Goal: Task Accomplishment & Management: Manage account settings

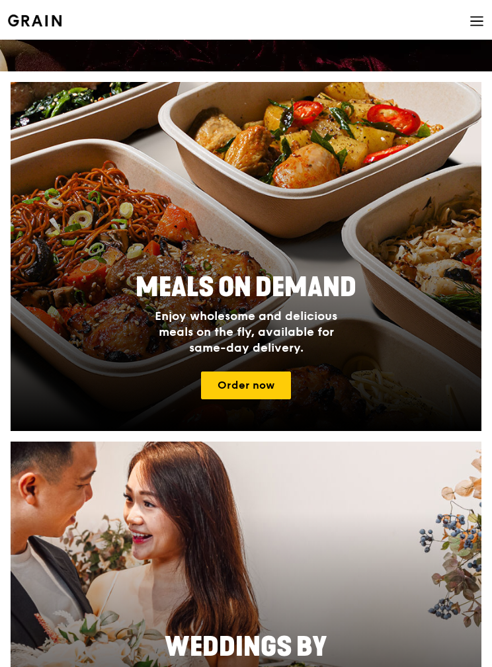
scroll to position [327, 0]
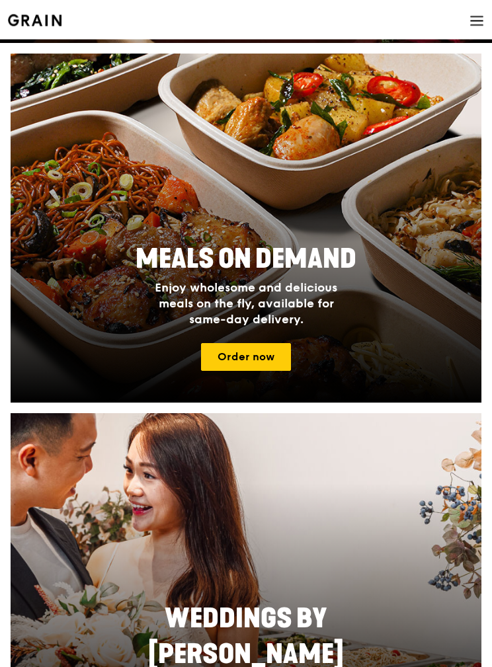
click at [269, 369] on link "Order now" at bounding box center [246, 358] width 90 height 28
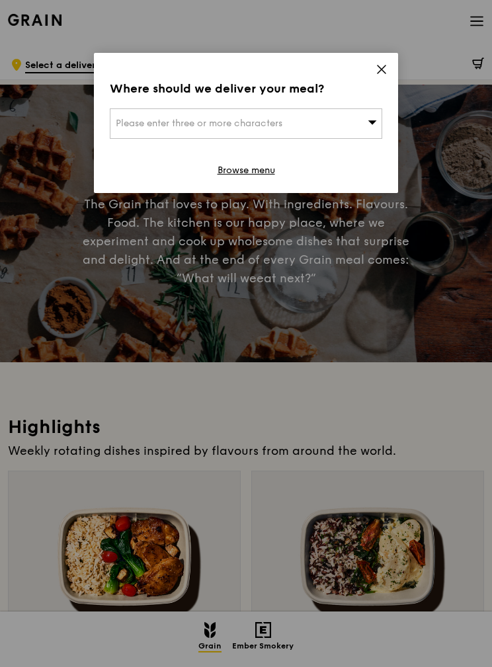
click at [387, 67] on icon at bounding box center [382, 69] width 12 height 12
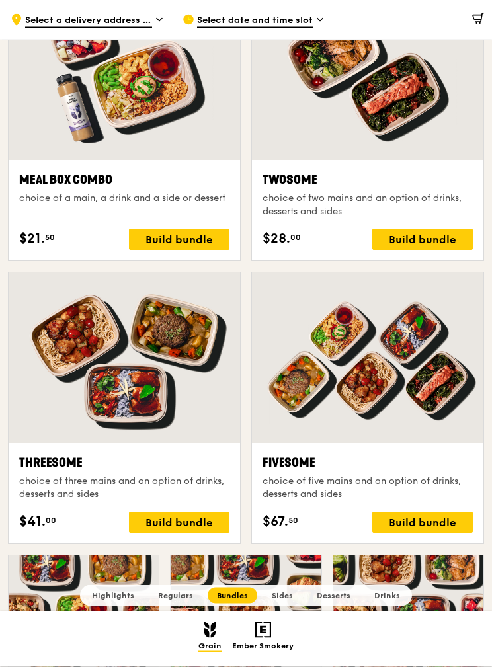
scroll to position [2089, 0]
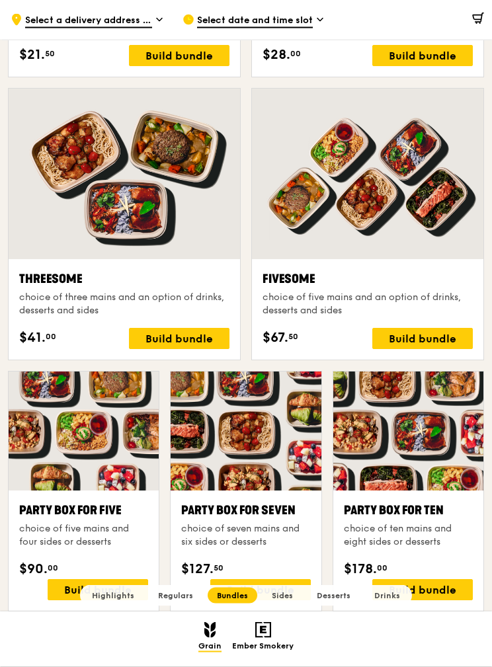
click at [206, 344] on div "Build bundle" at bounding box center [179, 339] width 101 height 21
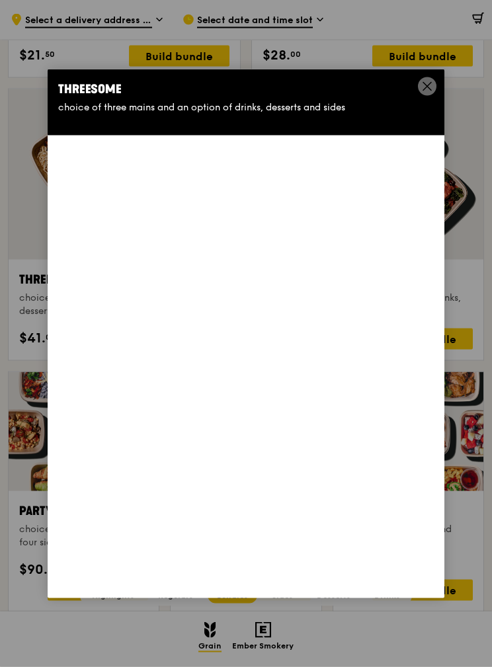
scroll to position [2090, 0]
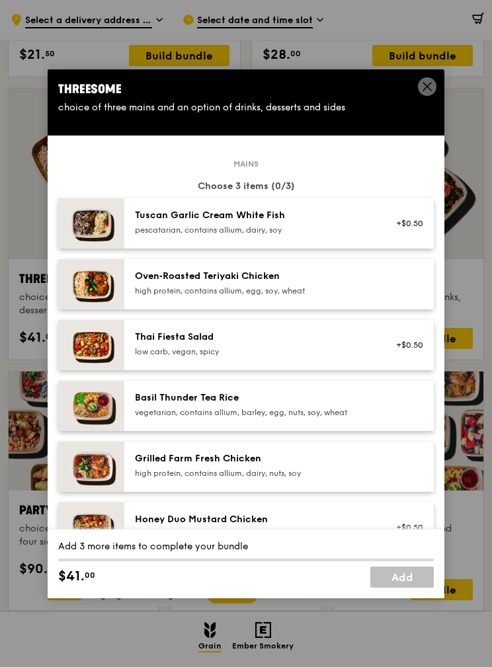
click at [370, 235] on div "pescatarian, contains allium, dairy, soy" at bounding box center [253, 230] width 237 height 11
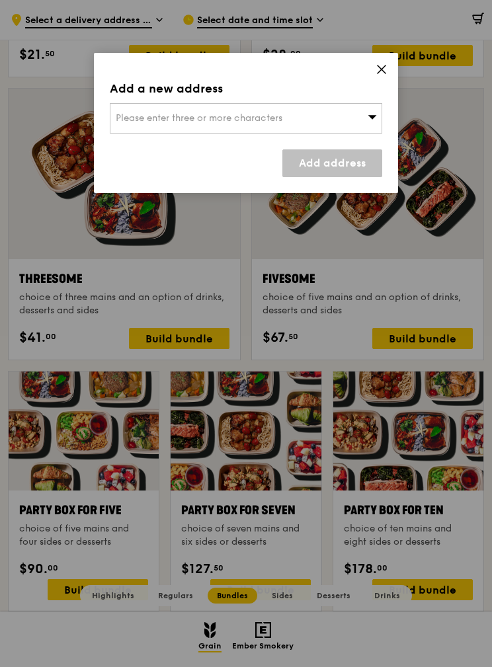
click at [362, 129] on div "Please enter three or more characters" at bounding box center [246, 118] width 273 height 30
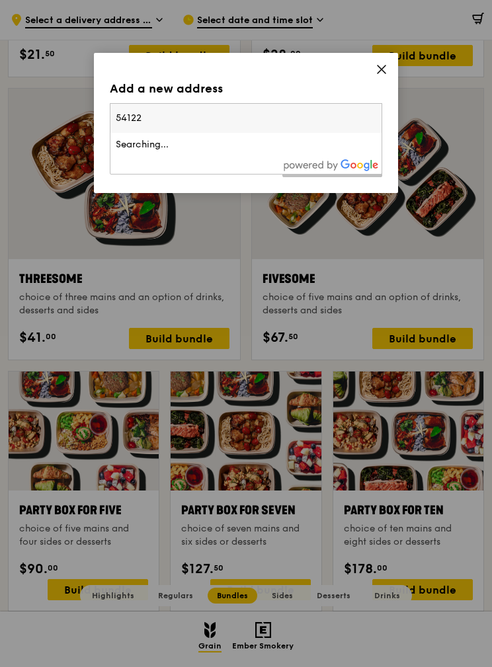
type input "541226"
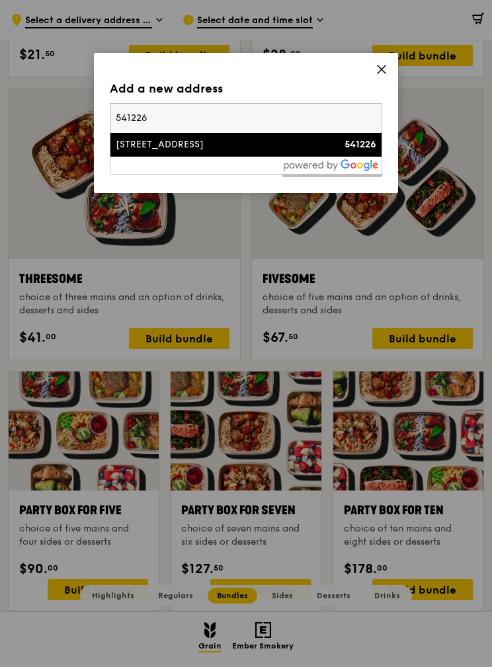
click at [314, 140] on div "541226" at bounding box center [344, 144] width 65 height 13
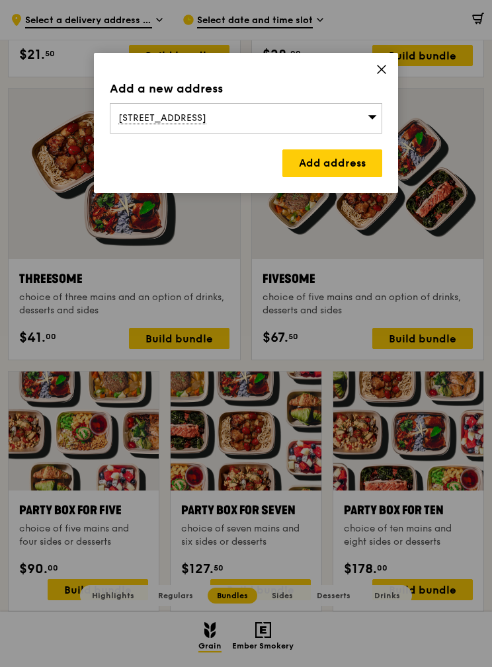
click at [357, 164] on link "Add address" at bounding box center [332, 163] width 100 height 28
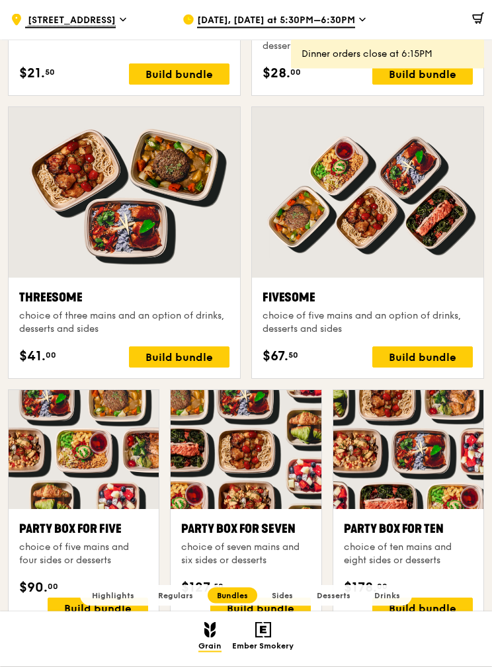
scroll to position [2071, 0]
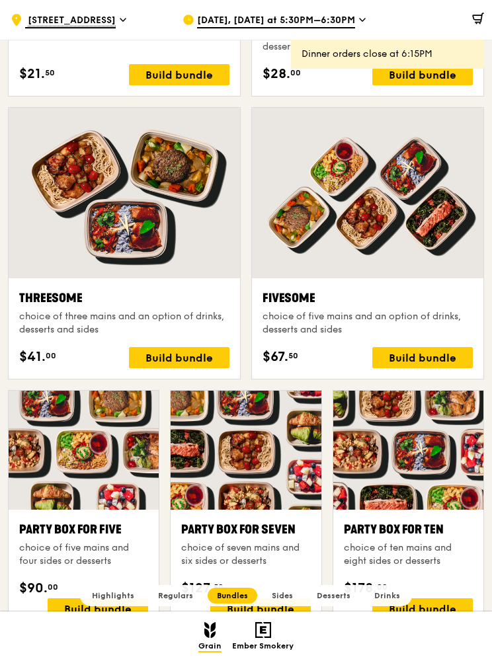
click at [214, 358] on div "Build bundle" at bounding box center [179, 357] width 101 height 21
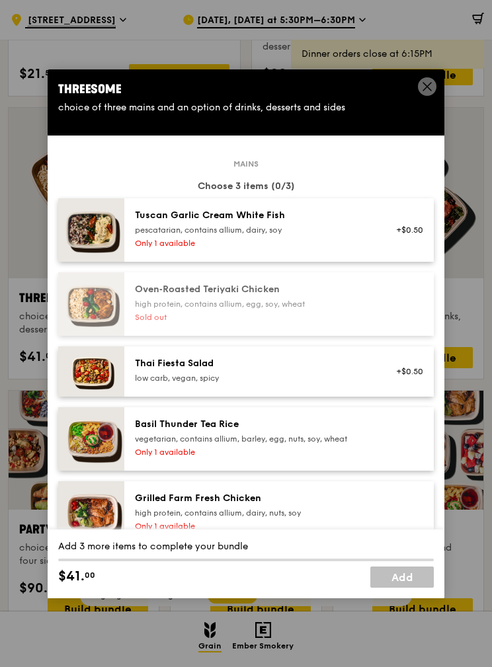
click at [374, 251] on div "Tuscan Garlic Cream White Fish pescatarian, contains allium, dairy, soy Only 1 …" at bounding box center [253, 230] width 253 height 42
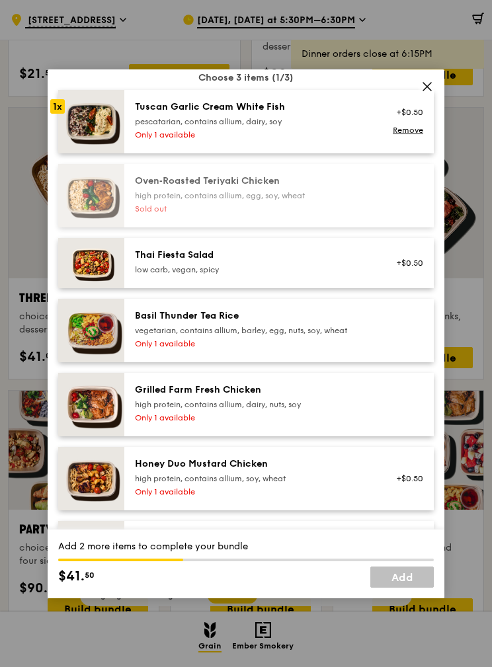
scroll to position [107, 0]
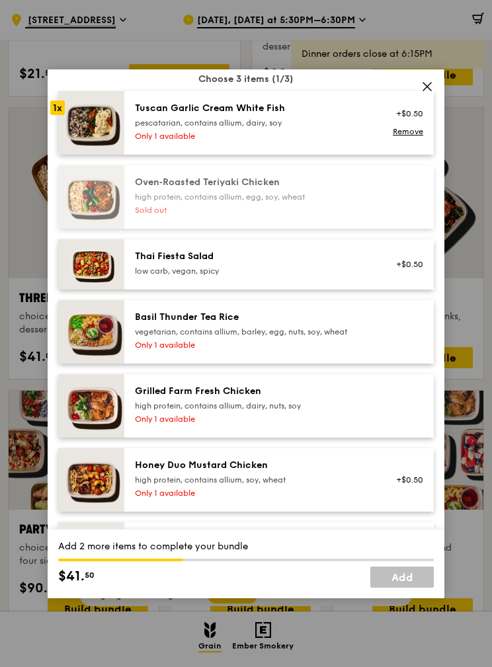
click at [362, 485] on div "high protein, contains allium, soy, wheat" at bounding box center [253, 480] width 237 height 11
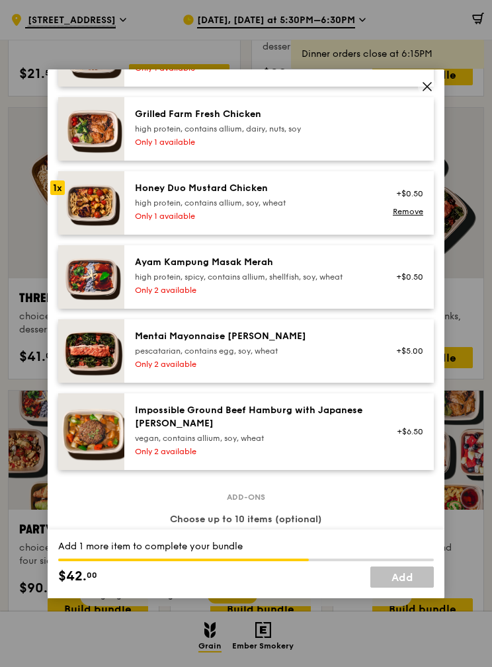
scroll to position [386, 0]
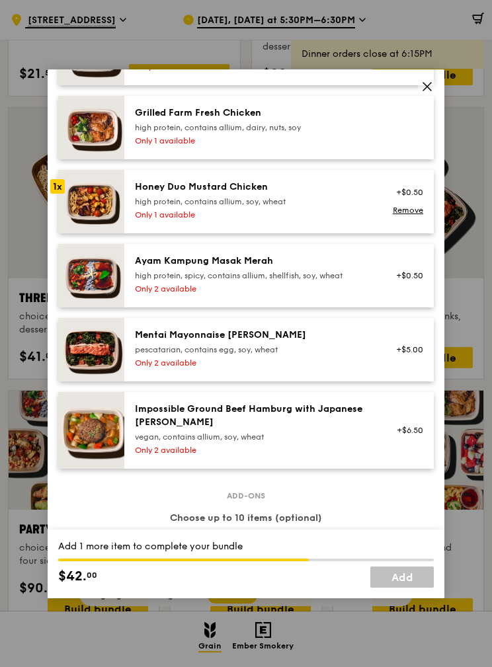
click at [358, 355] on div "pescatarian, contains egg, soy, wheat" at bounding box center [253, 350] width 237 height 11
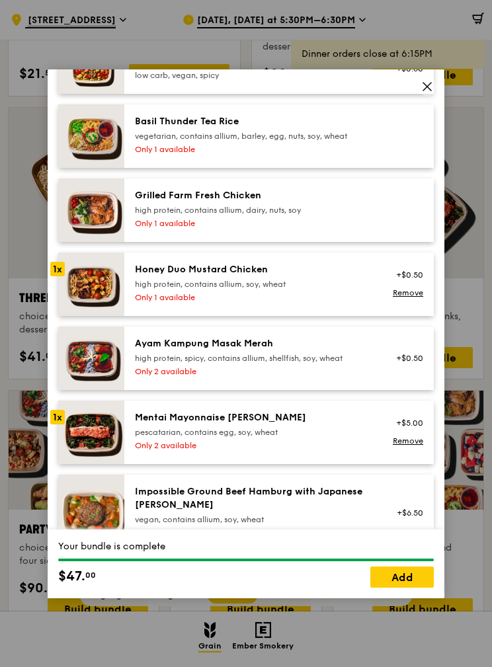
scroll to position [310, 0]
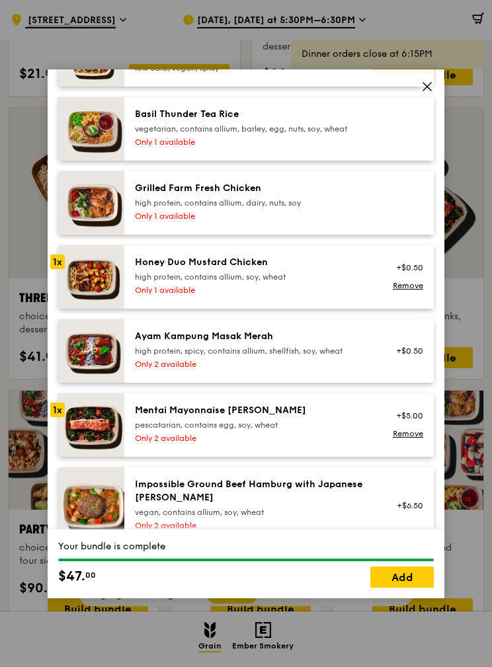
click at [352, 431] on div "pescatarian, contains egg, soy, wheat" at bounding box center [253, 425] width 237 height 11
click at [400, 224] on div at bounding box center [405, 203] width 51 height 42
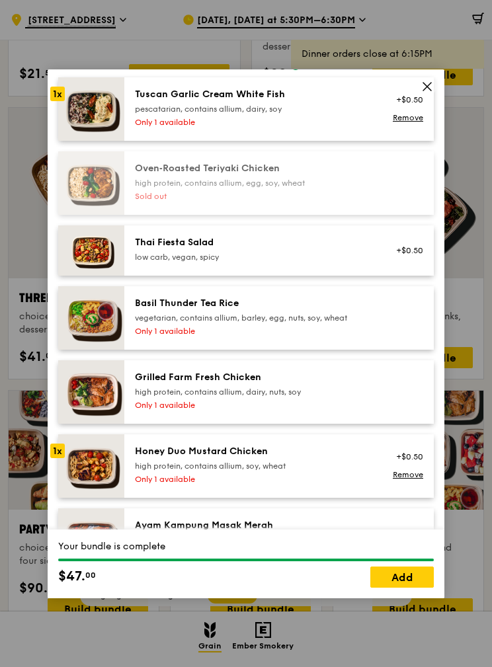
scroll to position [115, 0]
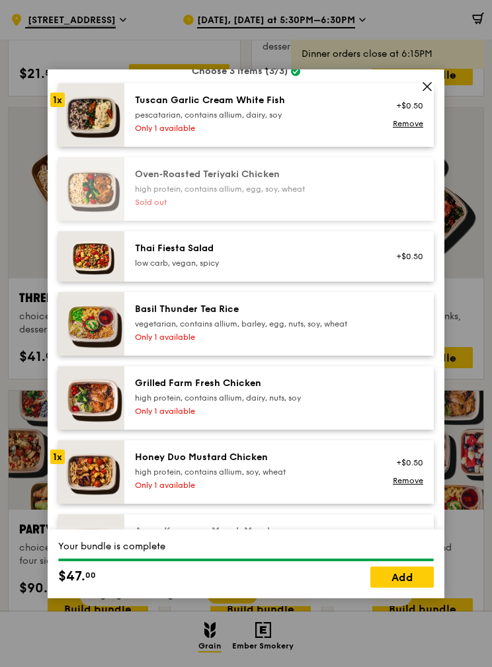
click at [367, 403] on div "high protein, contains allium, dairy, nuts, soy" at bounding box center [253, 398] width 237 height 11
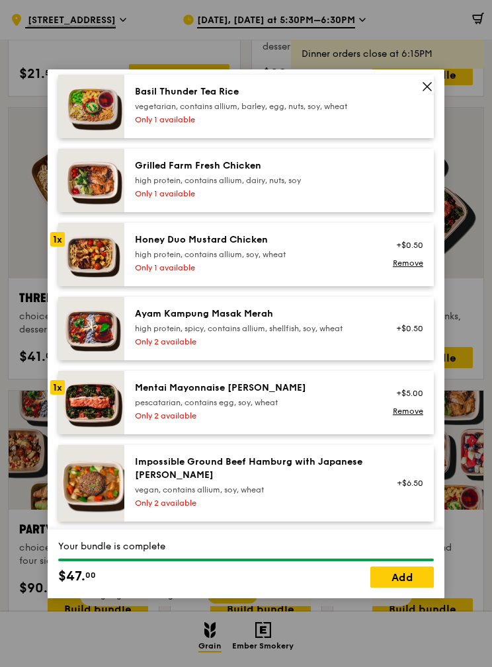
scroll to position [337, 0]
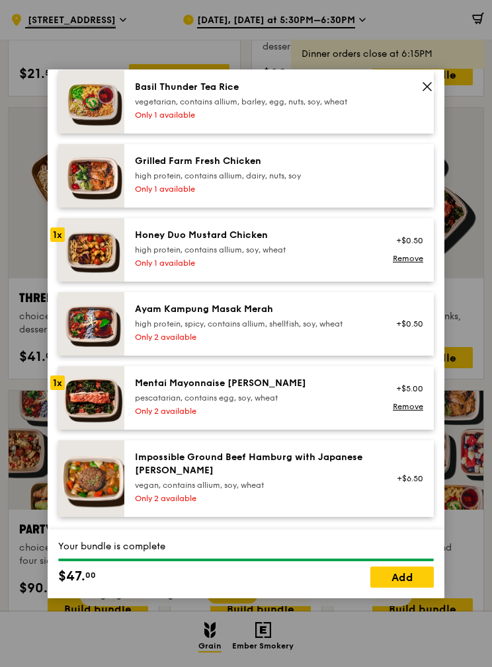
click at [407, 411] on link "Remove" at bounding box center [408, 406] width 30 height 9
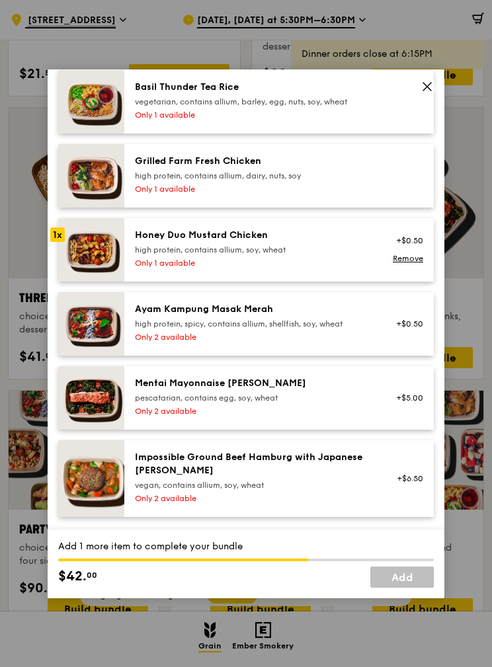
click at [394, 197] on div at bounding box center [405, 176] width 51 height 42
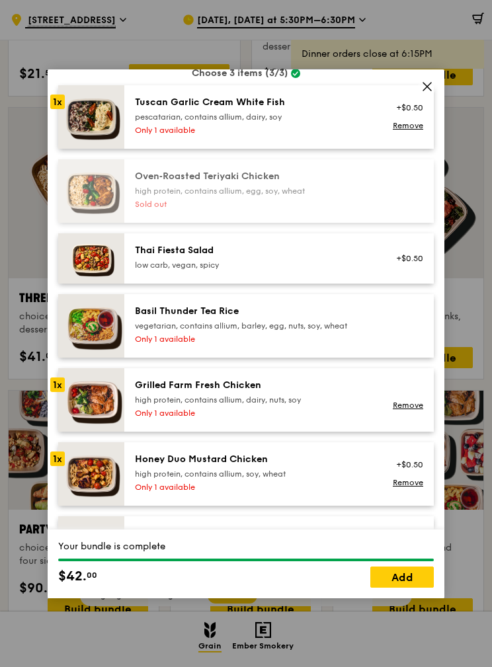
scroll to position [118, 0]
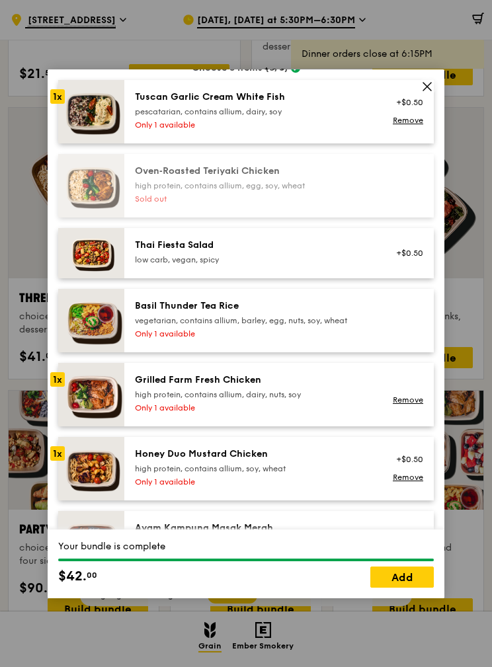
click at [407, 588] on link "Add" at bounding box center [401, 577] width 63 height 21
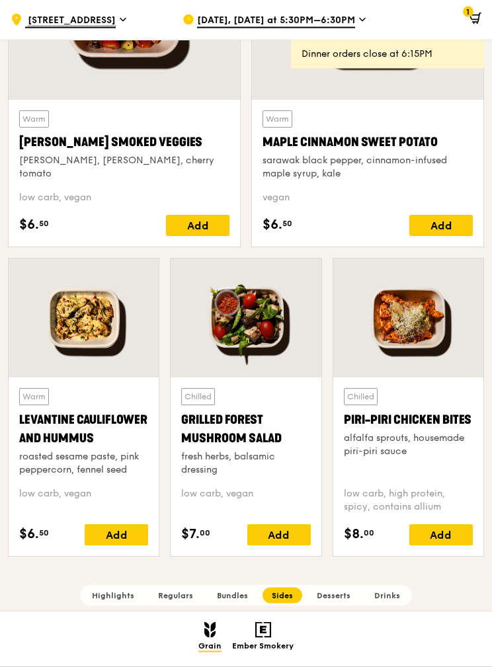
scroll to position [2915, 0]
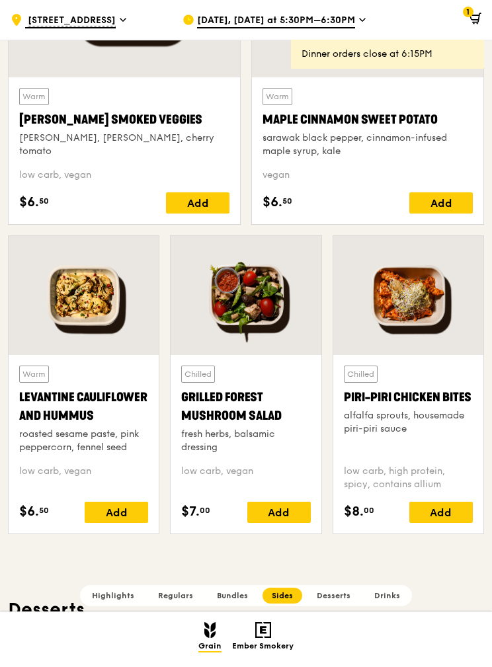
click at [296, 513] on div "Add" at bounding box center [278, 512] width 63 height 21
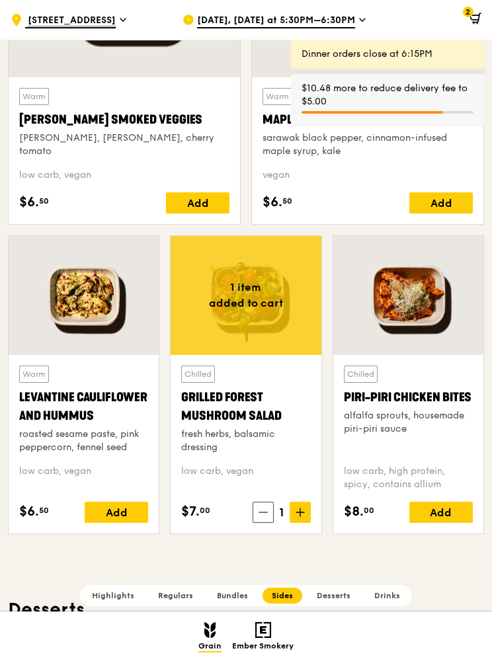
click at [444, 512] on div "Add" at bounding box center [440, 512] width 63 height 21
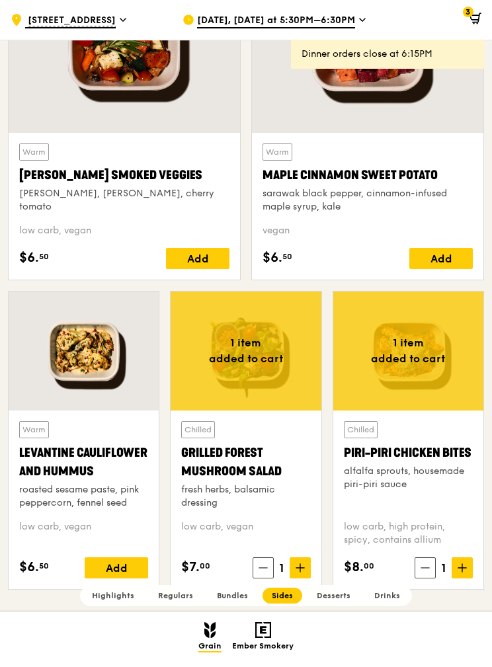
scroll to position [2869, 0]
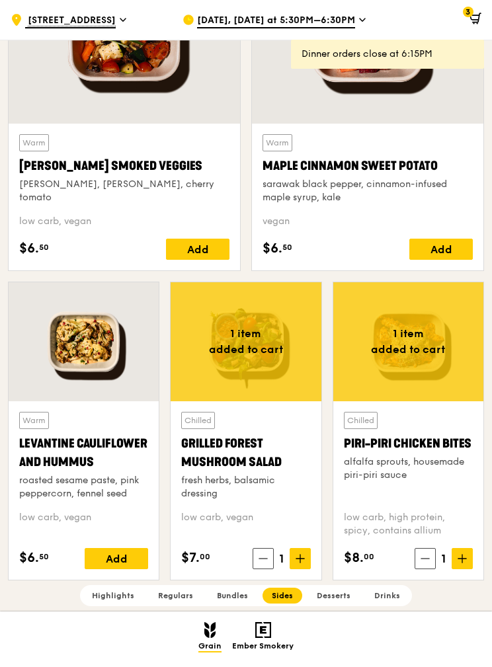
click at [474, 16] on icon at bounding box center [476, 19] width 12 height 12
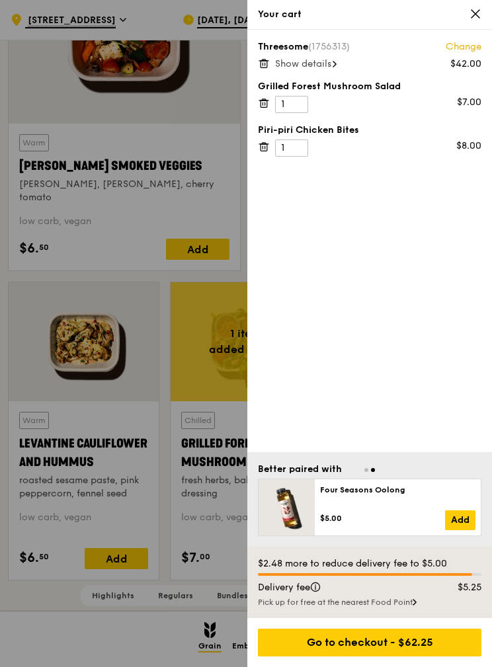
click at [80, 254] on div at bounding box center [246, 333] width 492 height 667
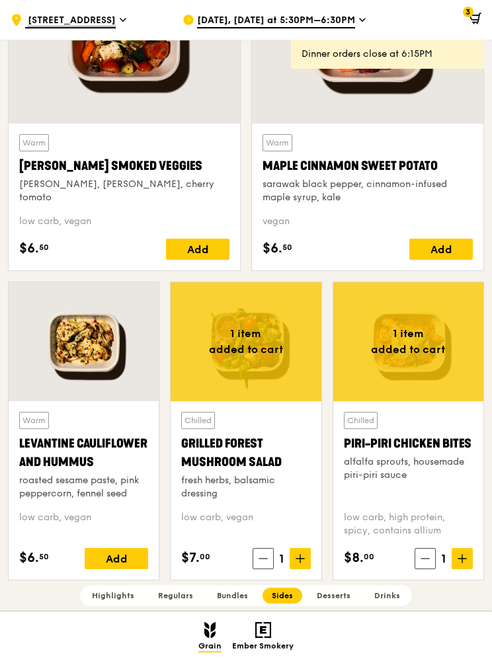
click at [110, 552] on div "Add" at bounding box center [116, 558] width 63 height 21
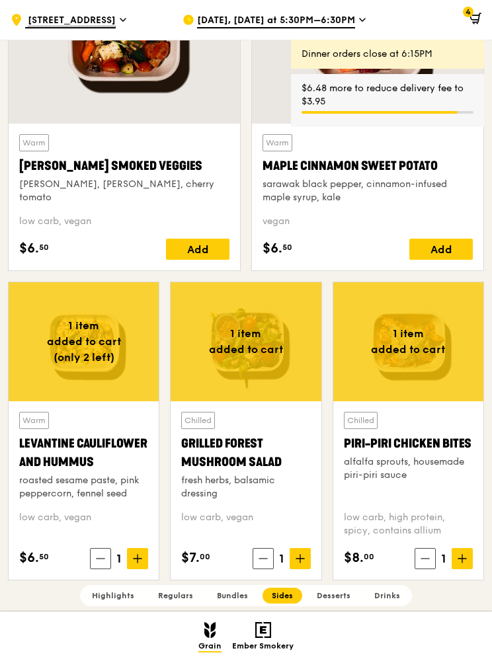
click at [480, 13] on icon at bounding box center [477, 17] width 8 height 9
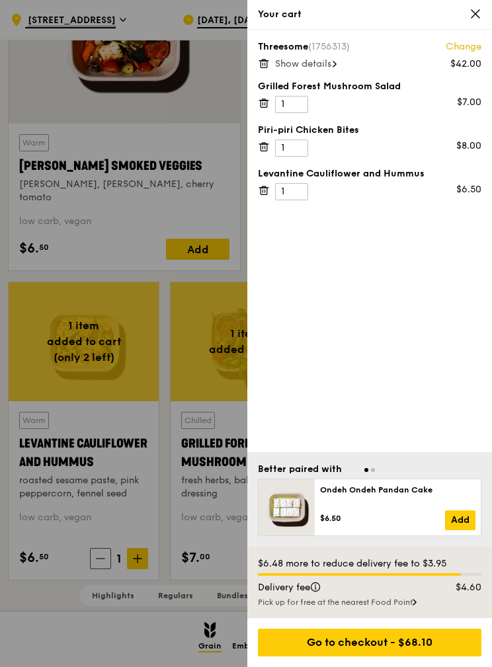
click at [46, 200] on div at bounding box center [246, 333] width 492 height 667
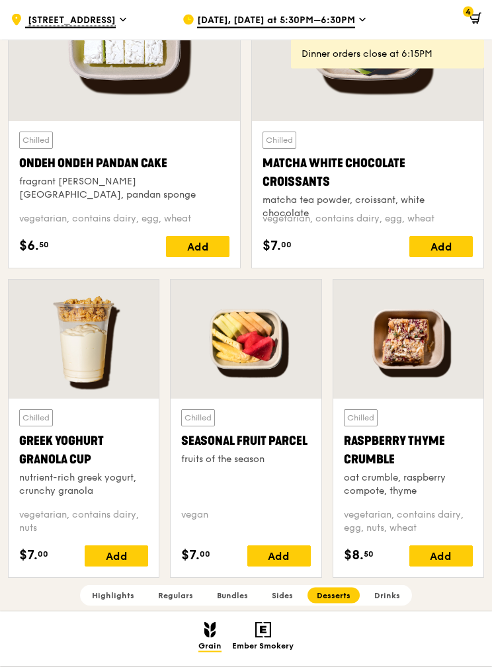
scroll to position [3619, 0]
click at [479, 16] on icon at bounding box center [477, 17] width 8 height 9
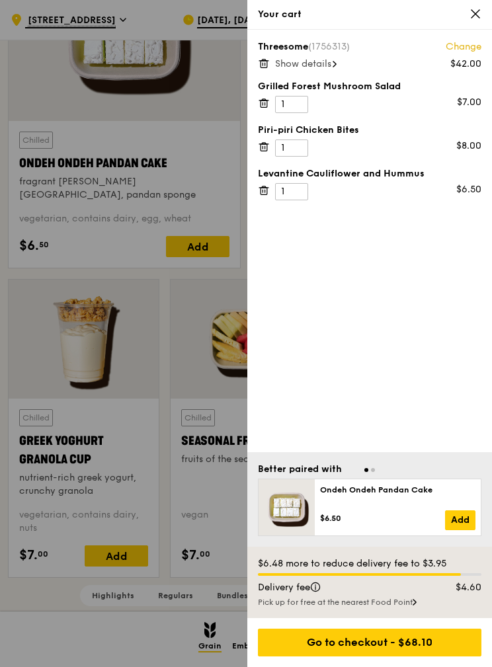
click at [208, 128] on div at bounding box center [246, 333] width 492 height 667
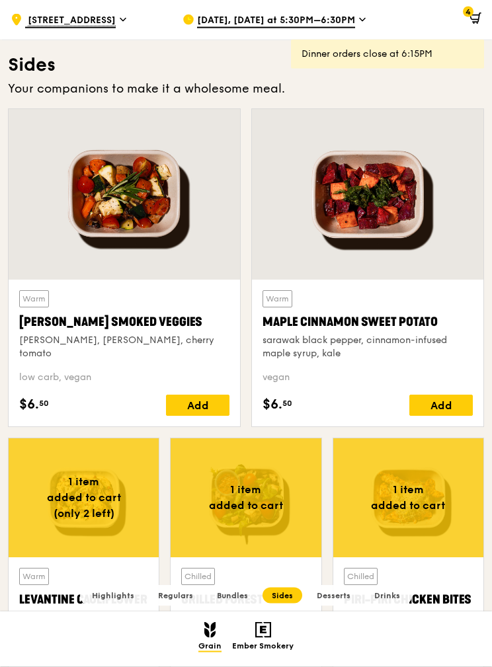
scroll to position [2713, 0]
click at [443, 410] on div "Add" at bounding box center [440, 405] width 63 height 21
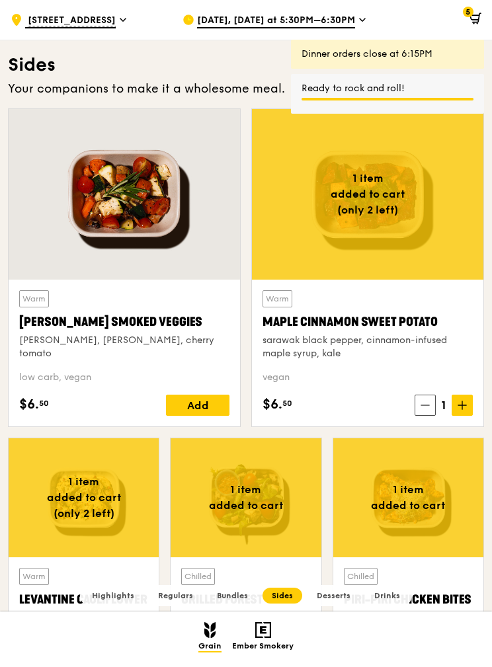
click at [471, 20] on icon at bounding box center [476, 19] width 12 height 12
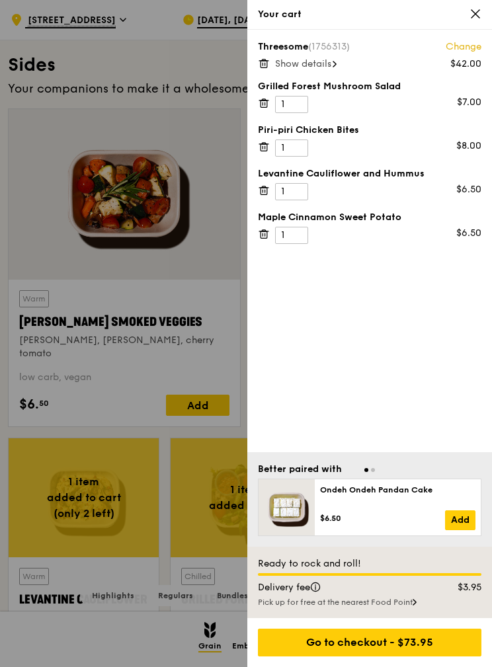
click at [331, 63] on span "Show details" at bounding box center [303, 63] width 56 height 11
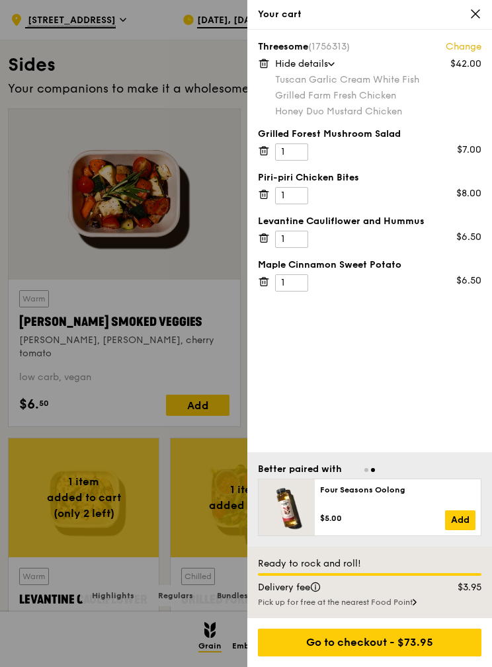
click at [425, 646] on div "Go to checkout - $73.95" at bounding box center [370, 643] width 224 height 28
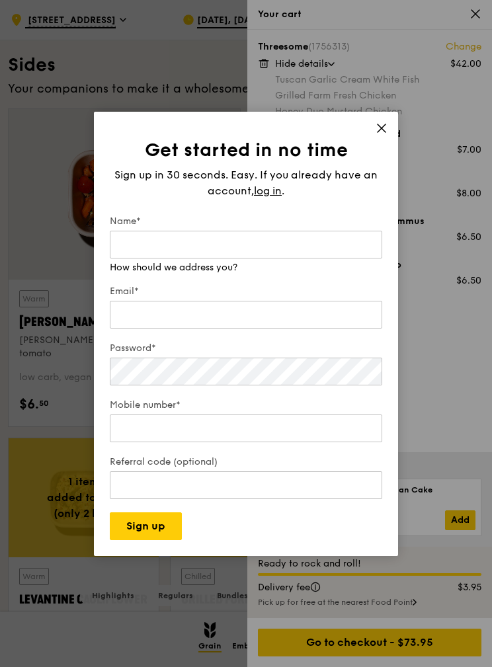
click at [259, 199] on span "log in" at bounding box center [268, 191] width 28 height 16
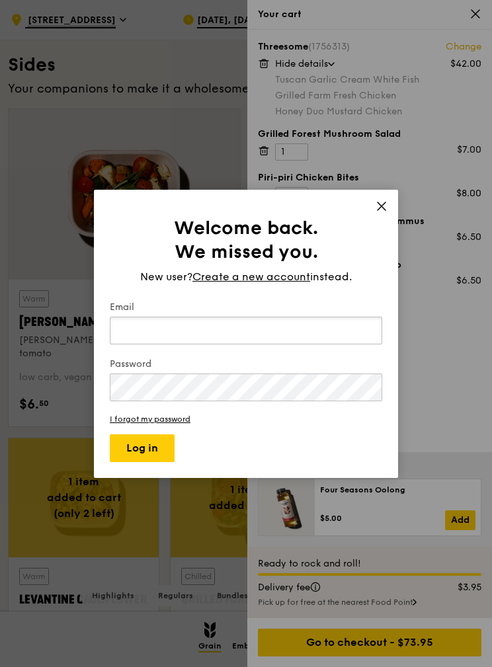
type input "[EMAIL_ADDRESS][DOMAIN_NAME]"
click at [168, 462] on button "Log in" at bounding box center [142, 449] width 65 height 28
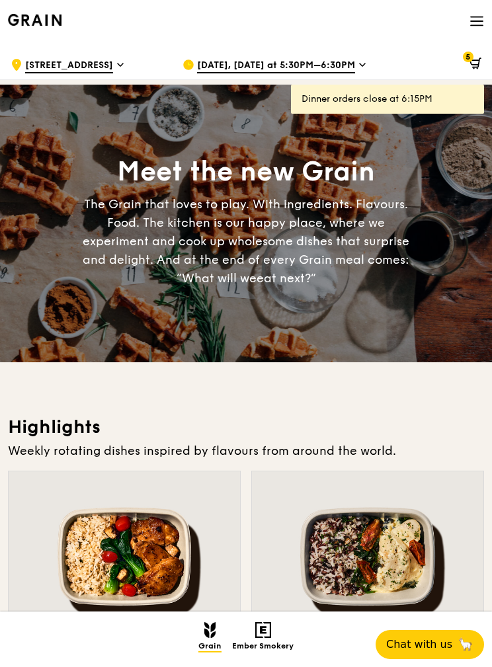
click at [482, 24] on icon at bounding box center [477, 21] width 15 height 15
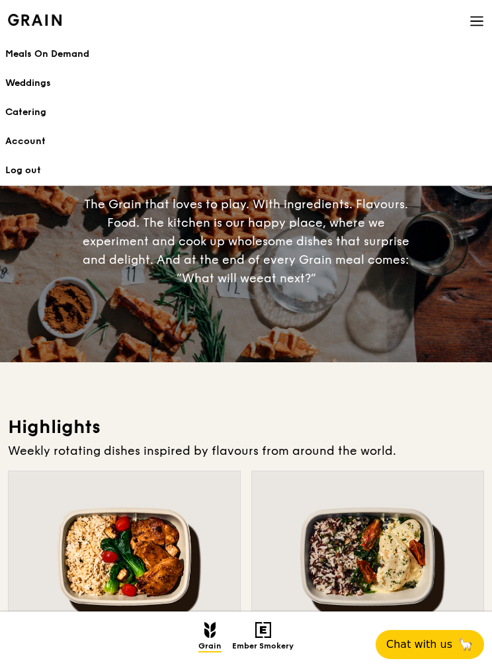
click at [27, 141] on link "Account" at bounding box center [246, 141] width 482 height 29
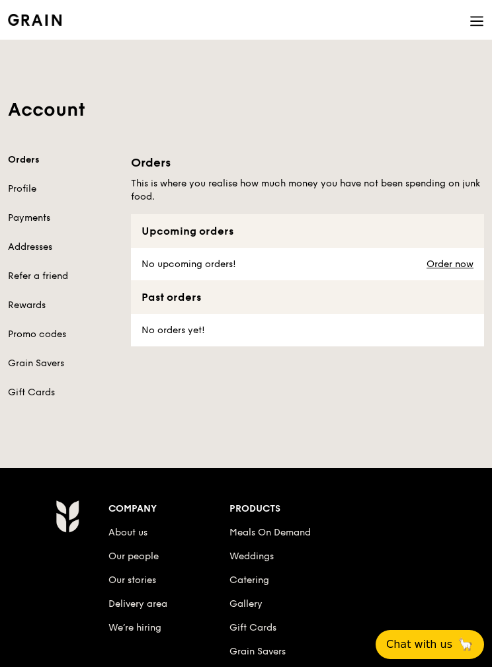
click at [480, 24] on icon at bounding box center [477, 21] width 15 height 15
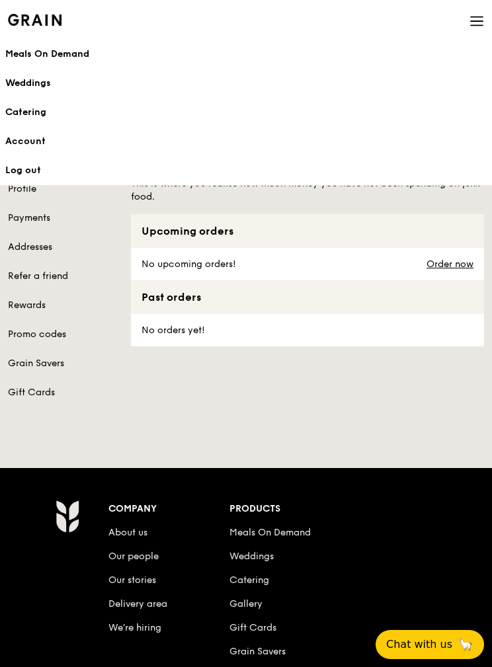
click at [25, 142] on link "Account" at bounding box center [246, 141] width 482 height 29
click at [484, 22] on icon at bounding box center [477, 21] width 15 height 15
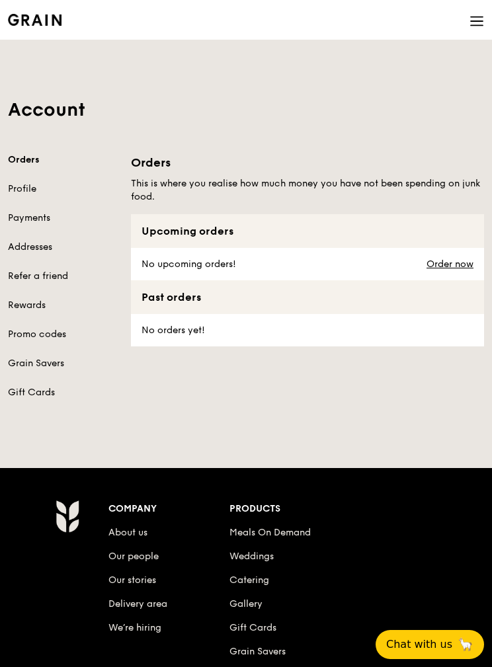
click at [482, 28] on icon at bounding box center [477, 21] width 15 height 15
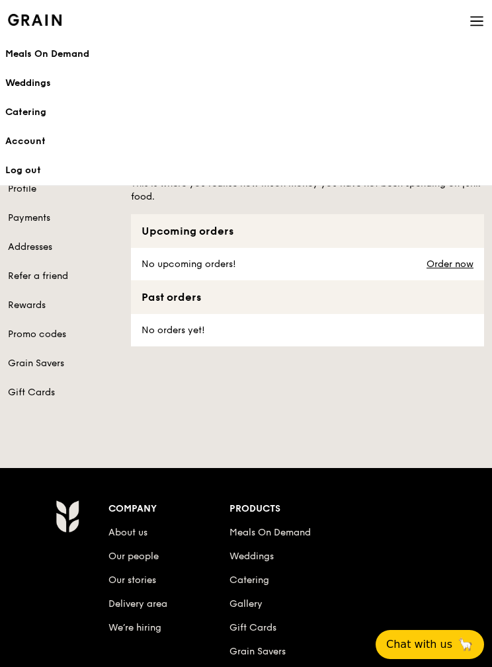
click at [29, 163] on link "Log out" at bounding box center [246, 170] width 482 height 29
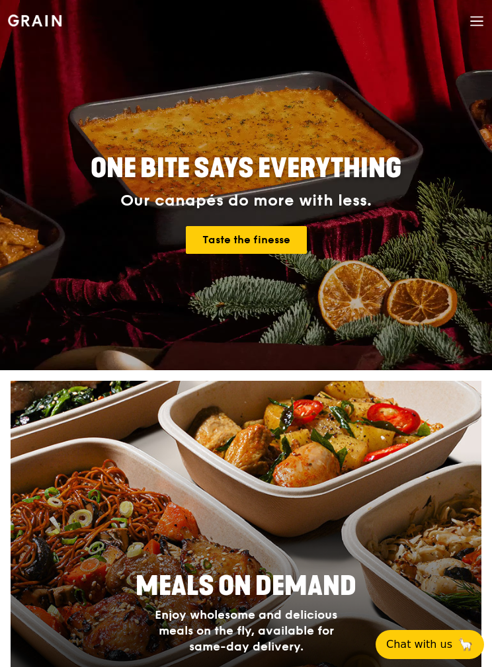
click at [484, 10] on span at bounding box center [477, 22] width 15 height 45
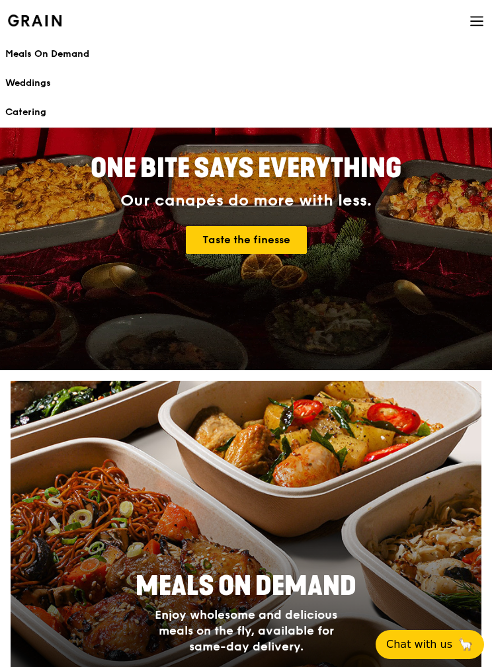
click at [28, 54] on div "Meals On Demand" at bounding box center [246, 54] width 482 height 13
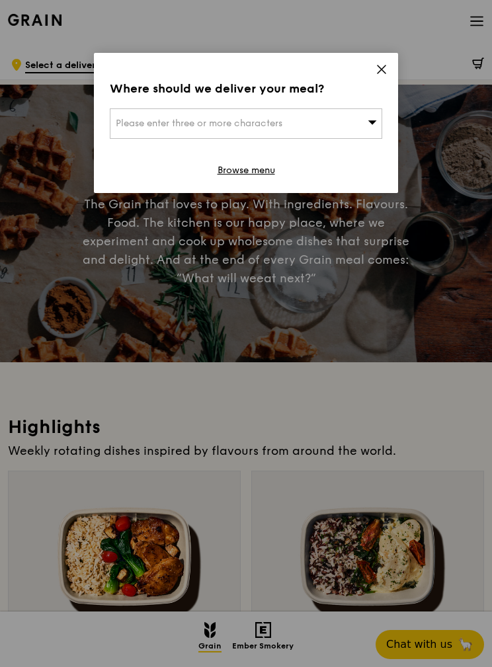
click at [384, 69] on icon at bounding box center [382, 69] width 12 height 12
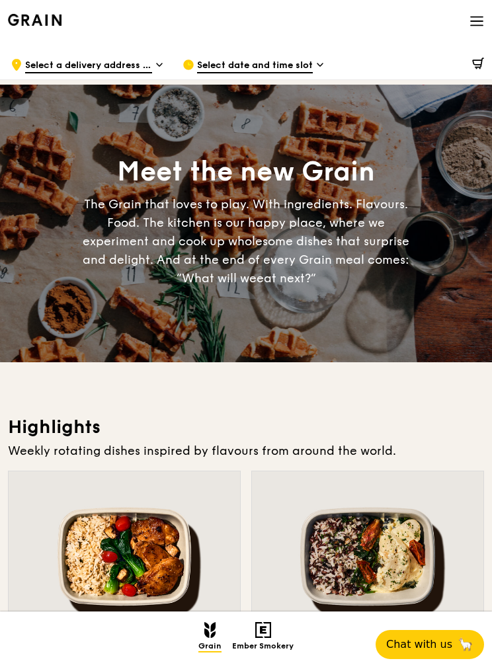
click at [482, 22] on icon at bounding box center [477, 21] width 15 height 15
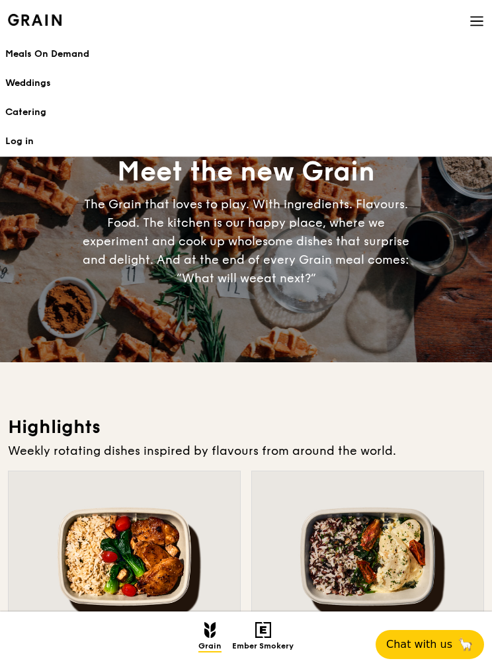
click at [396, 129] on link "Log in" at bounding box center [246, 141] width 482 height 29
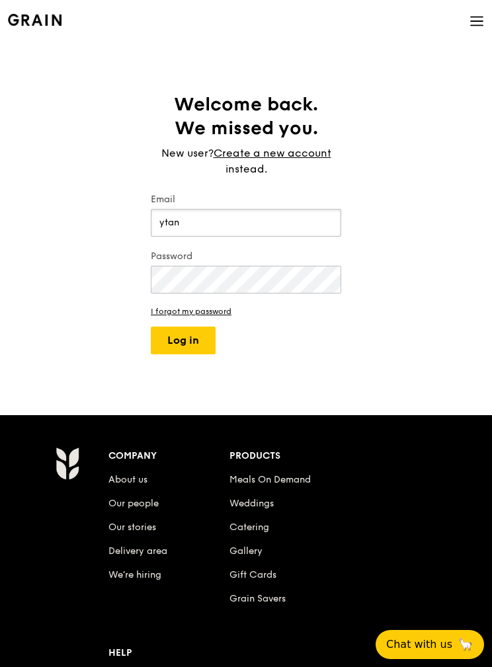
type input "ytan"
click at [226, 316] on link "I forgot my password" at bounding box center [246, 311] width 190 height 9
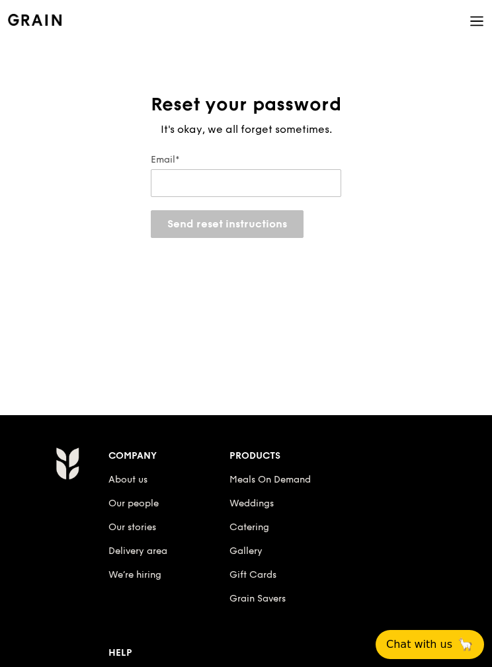
click at [314, 190] on input "Email*" at bounding box center [246, 183] width 190 height 28
type input "ytantyen@gmail.com"
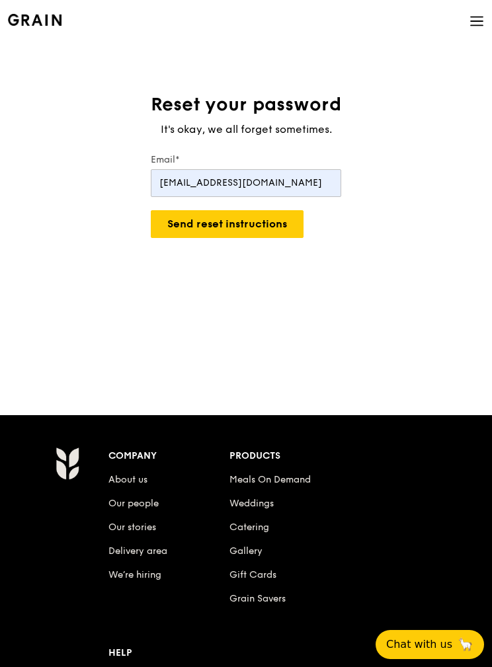
click at [280, 236] on button "Send reset instructions" at bounding box center [227, 224] width 153 height 28
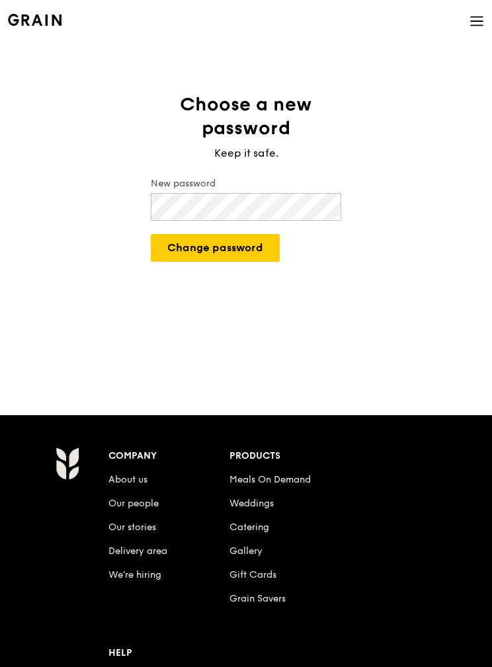
click at [266, 251] on button "Change password" at bounding box center [215, 248] width 129 height 28
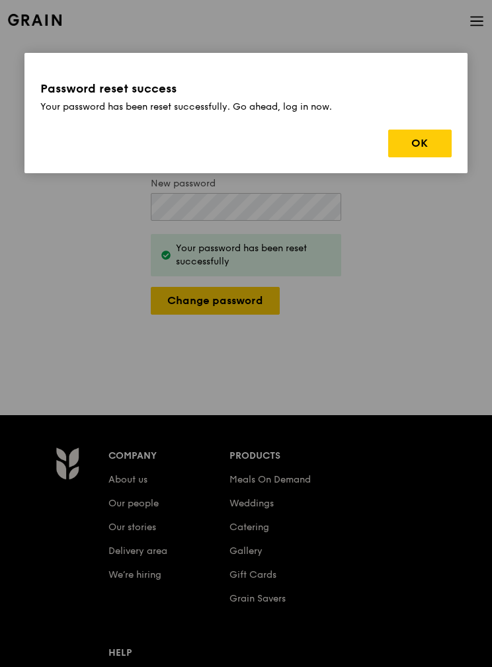
click at [429, 148] on button "OK" at bounding box center [419, 144] width 63 height 28
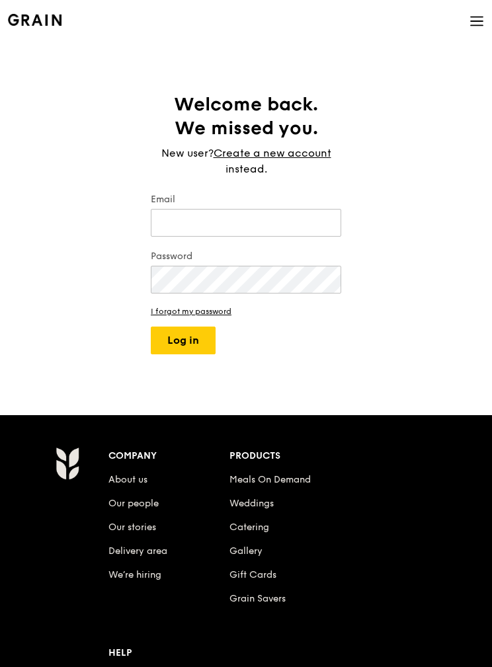
click at [321, 218] on input "Email" at bounding box center [246, 223] width 190 height 28
type input "ytantyen@gmail.com"
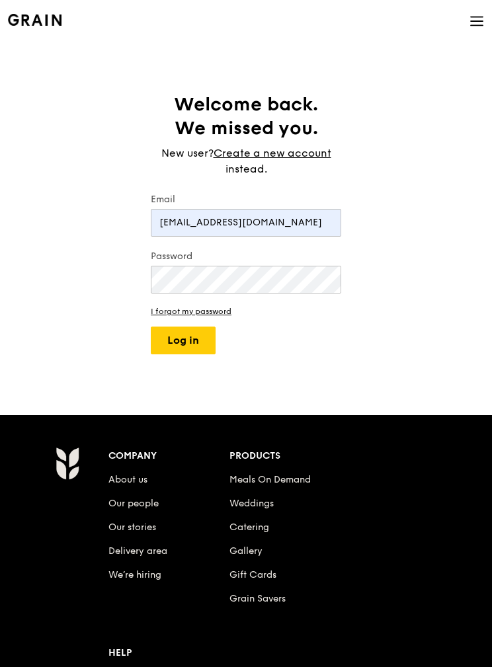
click at [211, 353] on button "Log in" at bounding box center [183, 341] width 65 height 28
